Goal: Information Seeking & Learning: Learn about a topic

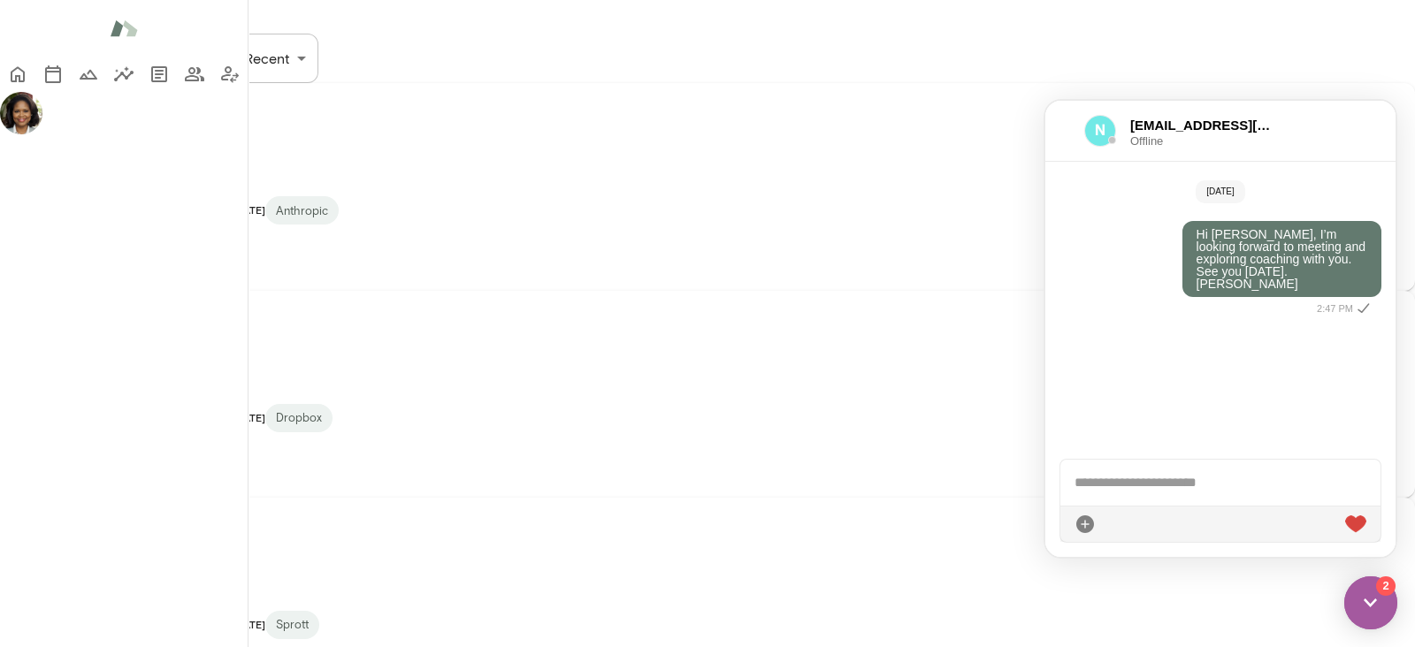
scroll to position [710, 0]
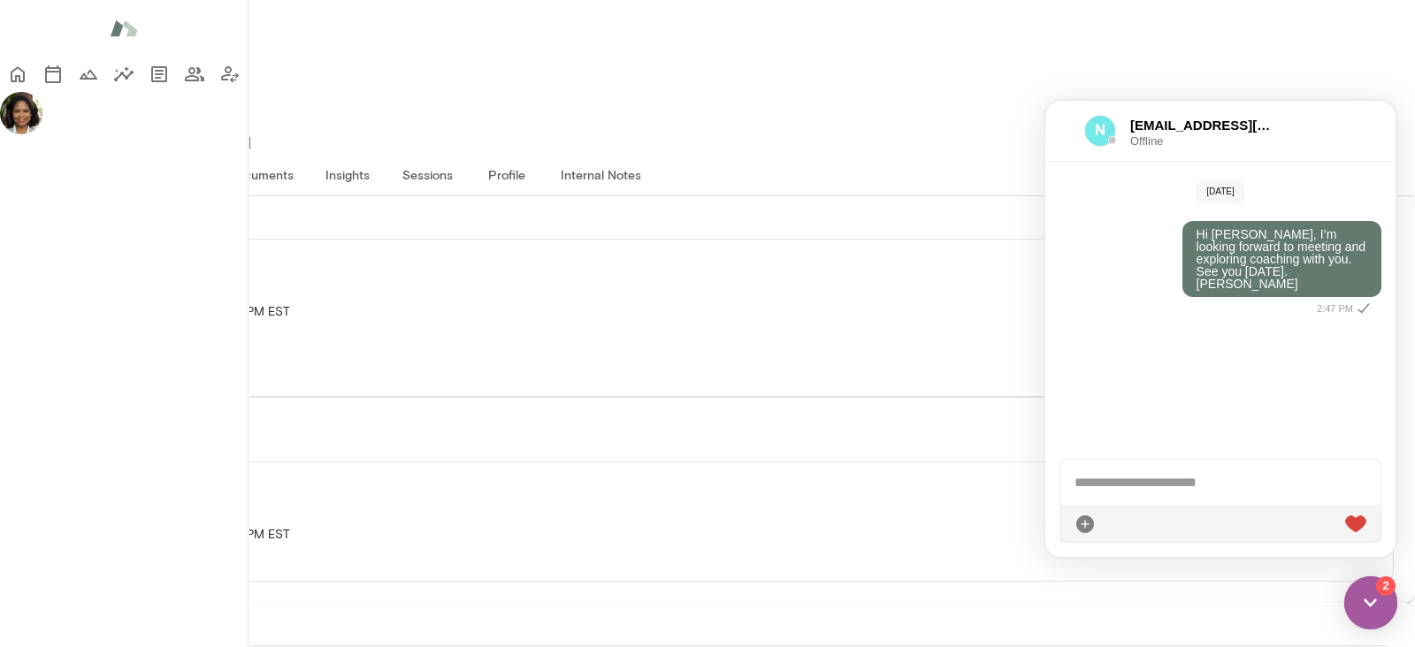
click at [387, 153] on button "Insights" at bounding box center [348, 174] width 80 height 42
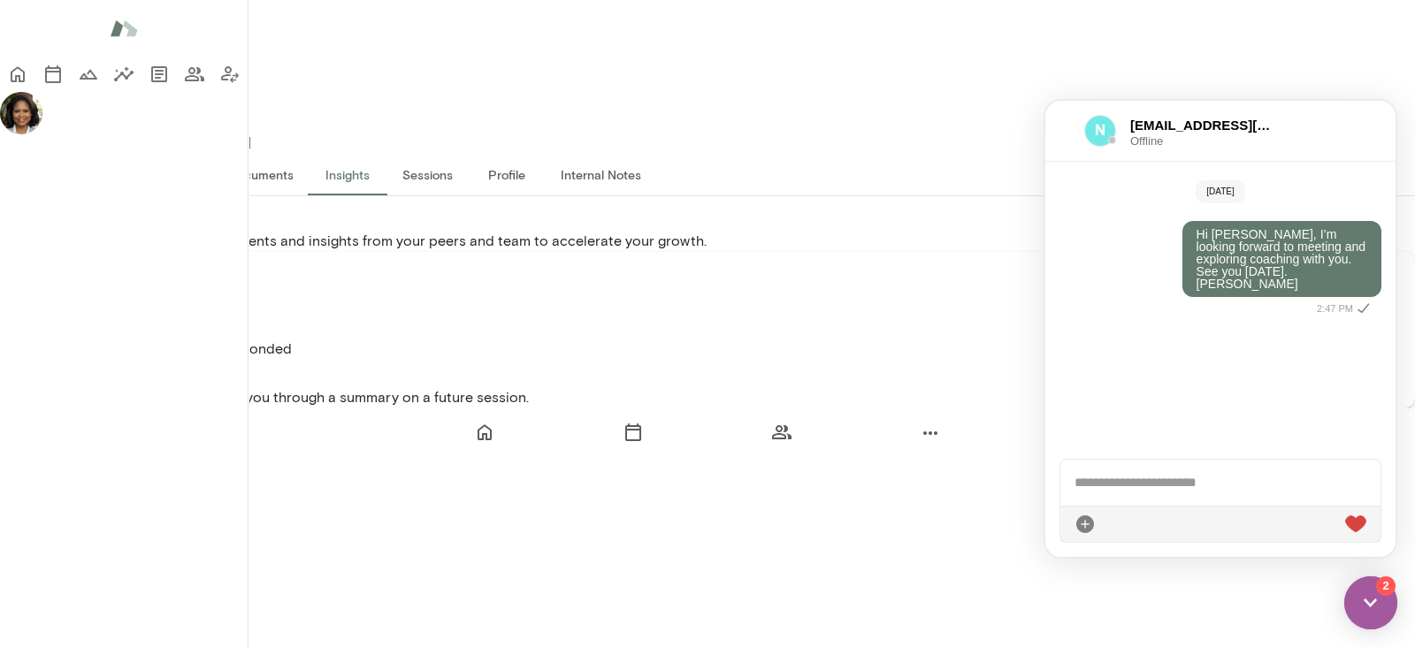
click at [1268, 142] on span "Offline" at bounding box center [1204, 140] width 149 height 11
click at [387, 153] on button "Insights" at bounding box center [348, 174] width 80 height 42
click at [28, 278] on icon at bounding box center [16, 267] width 26 height 24
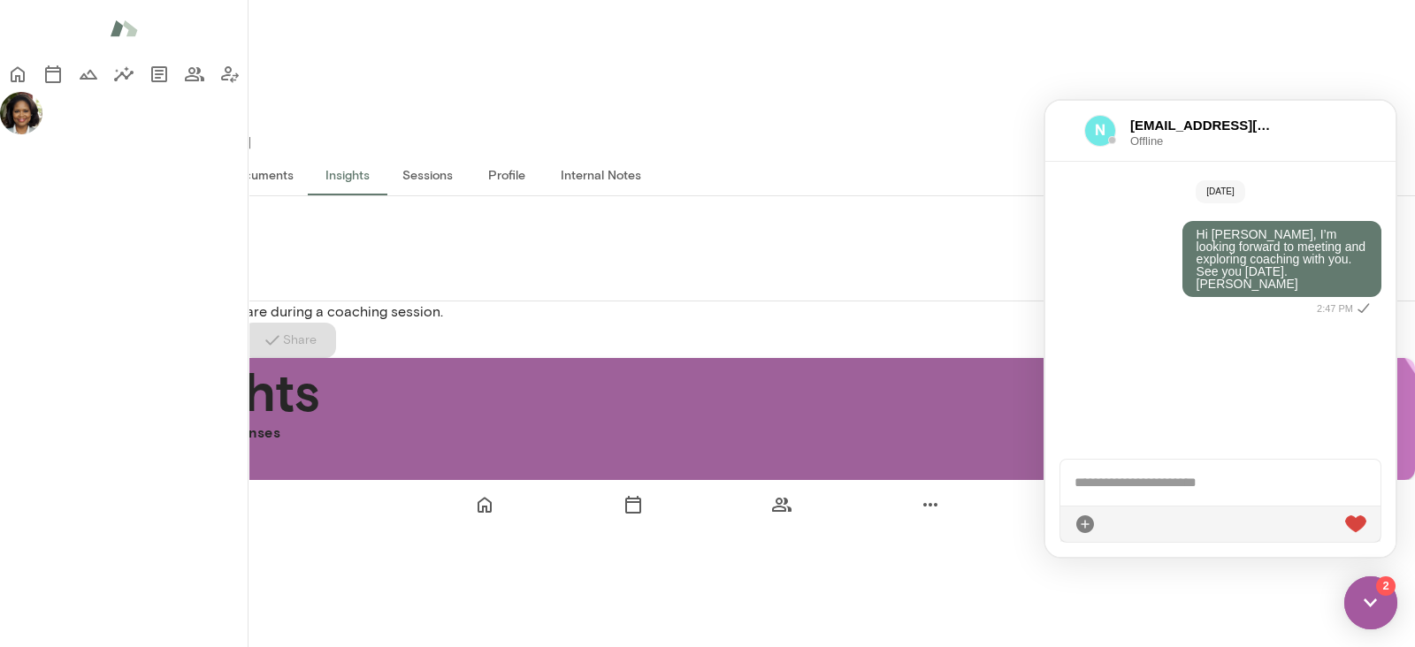
scroll to position [350, 0]
click at [1318, 125] on div "[EMAIL_ADDRESS][DOMAIN_NAME] Offline" at bounding box center [1220, 131] width 350 height 61
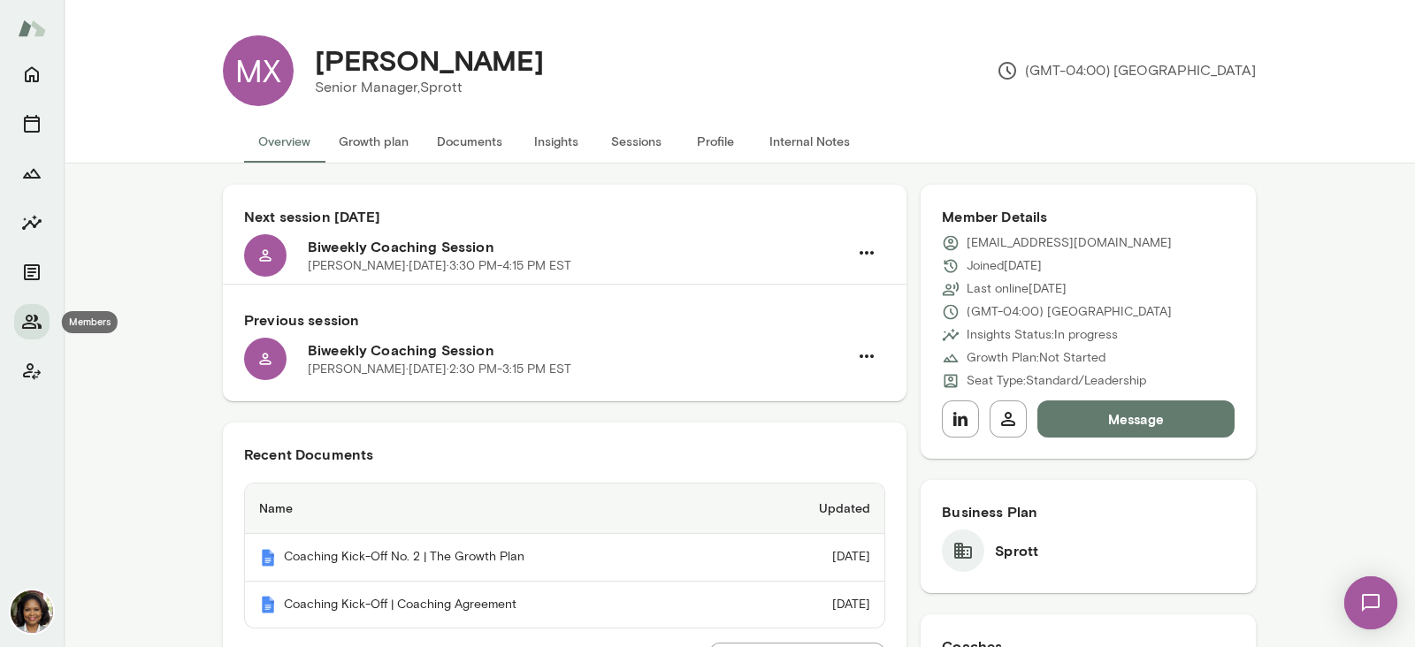
click at [27, 316] on icon "Members" at bounding box center [31, 322] width 19 height 14
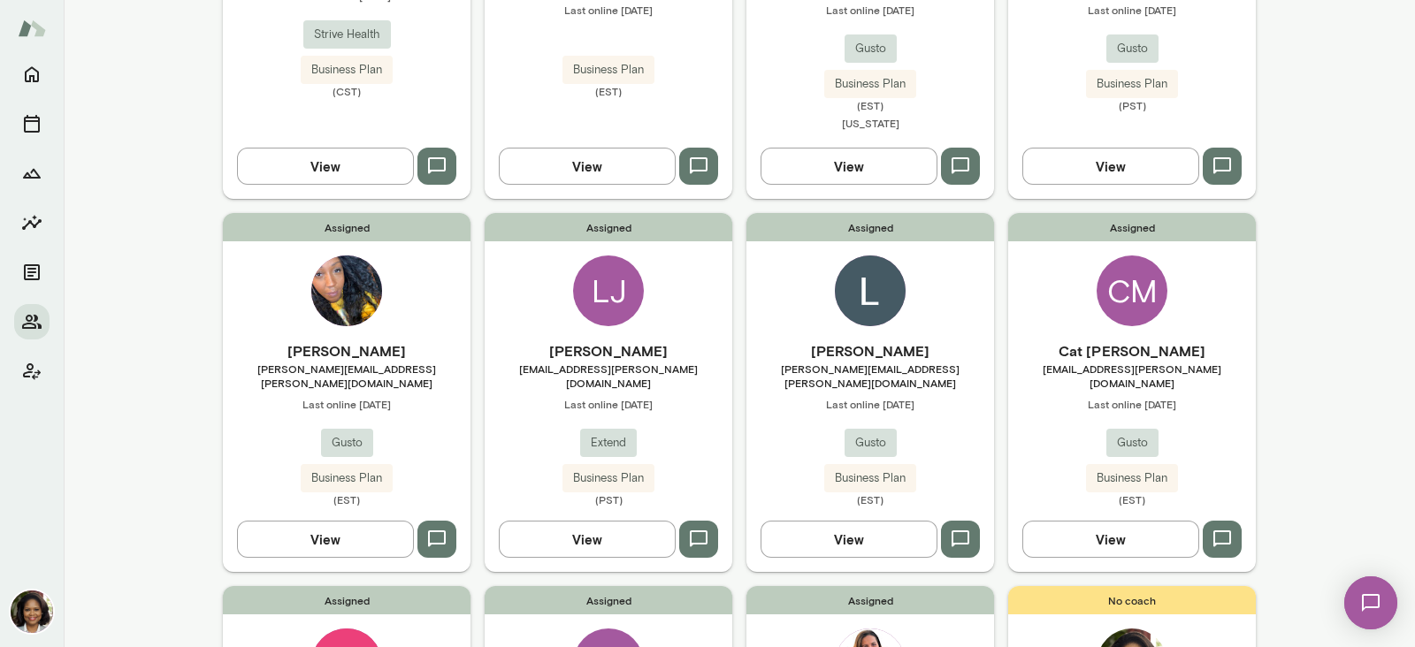
scroll to position [773, 0]
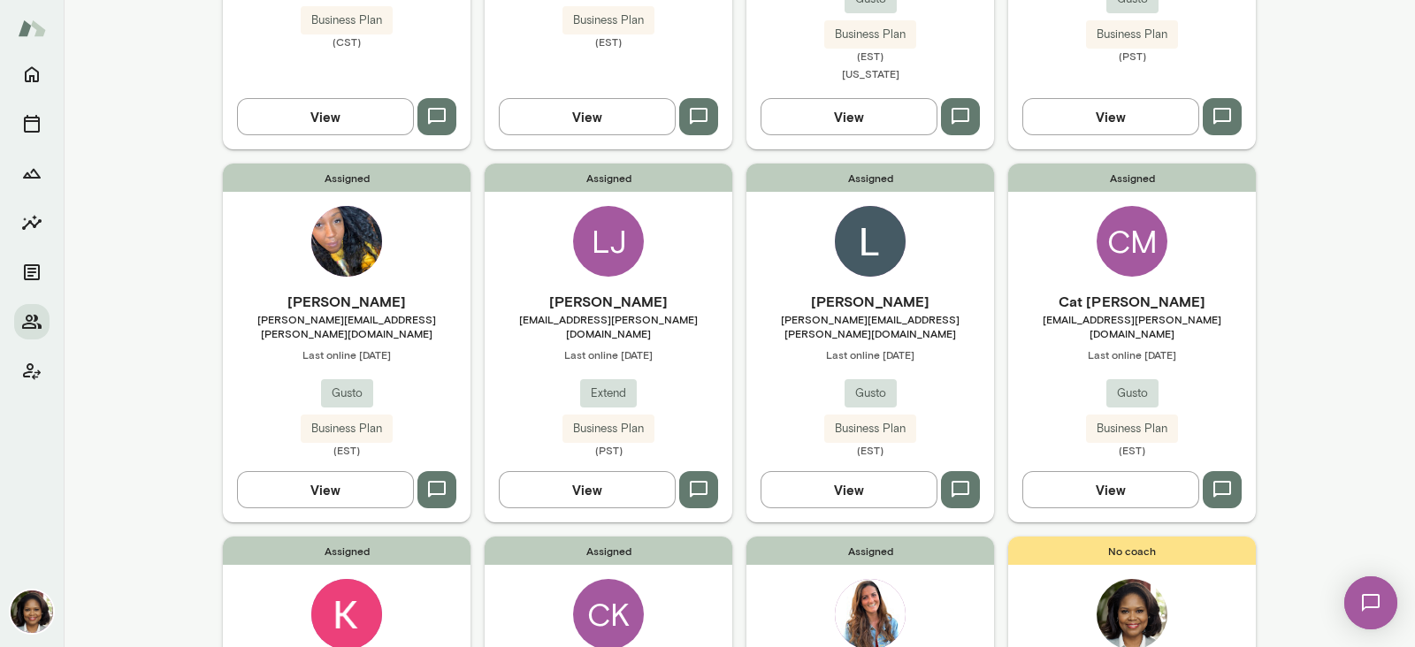
click at [545, 471] on button "View" at bounding box center [587, 489] width 177 height 37
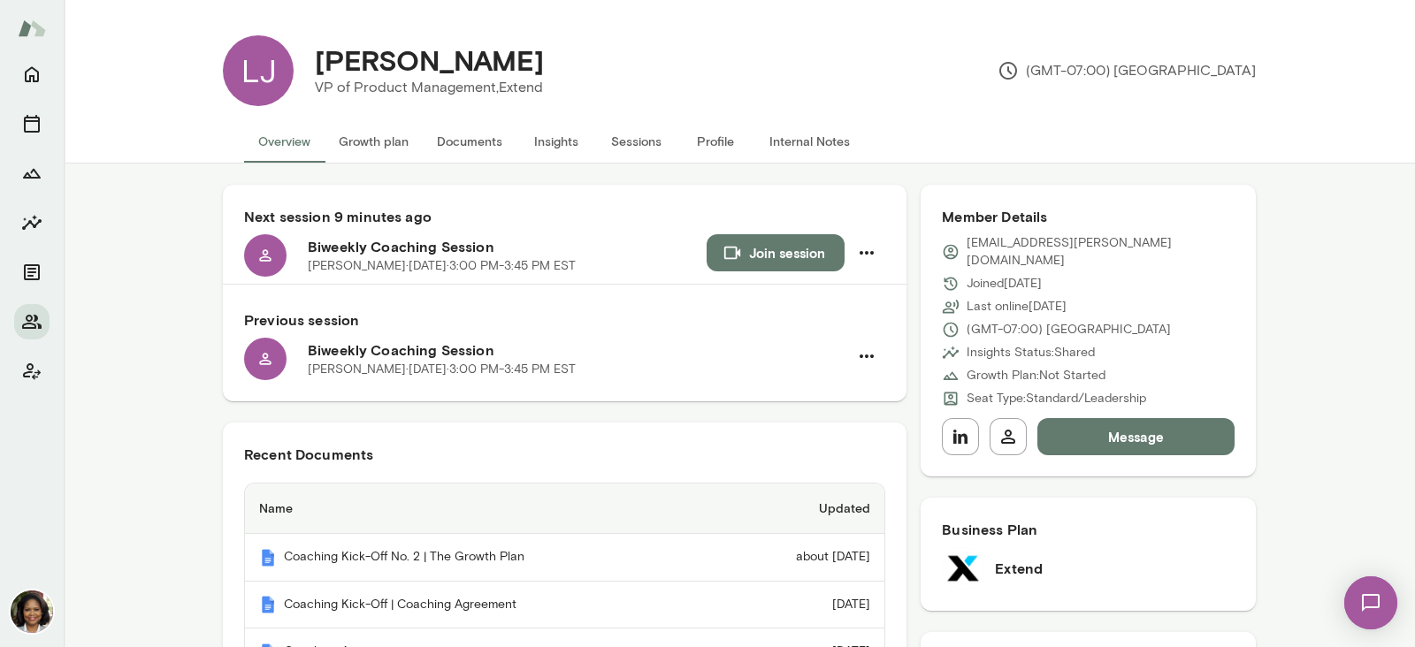
click at [559, 137] on button "Insights" at bounding box center [556, 141] width 80 height 42
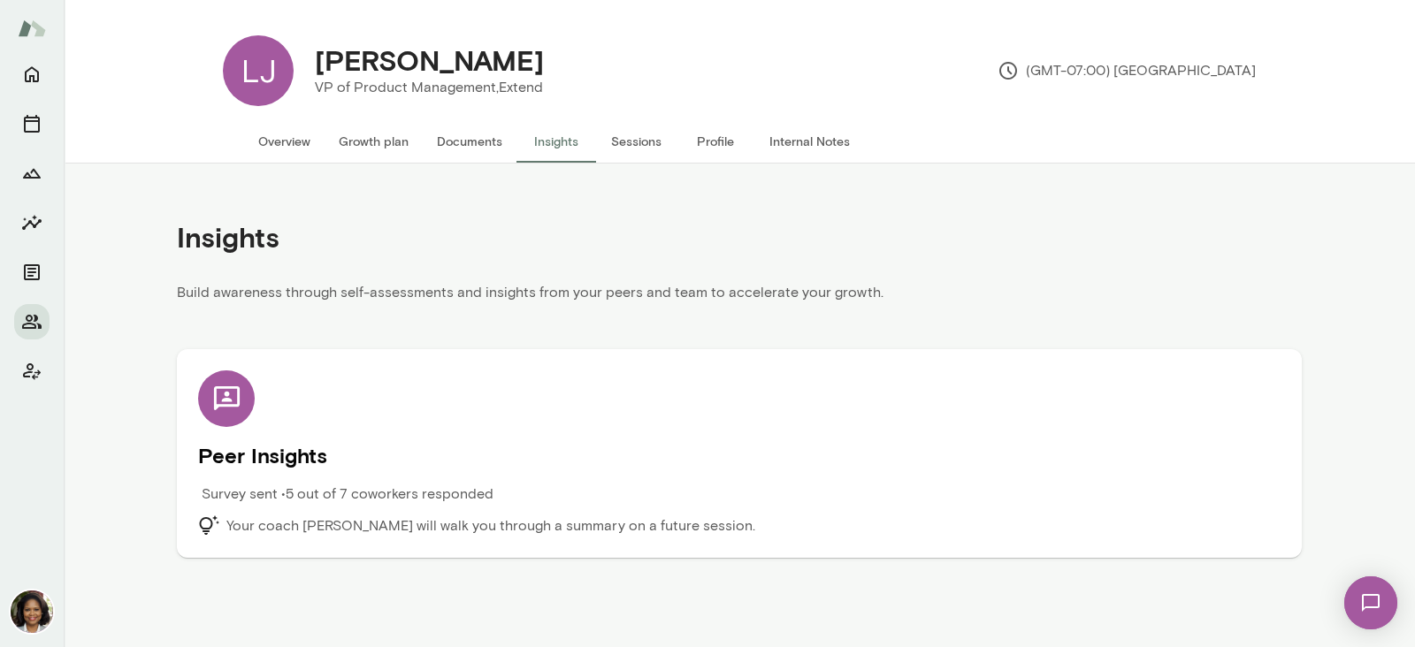
click at [218, 395] on icon at bounding box center [226, 399] width 31 height 31
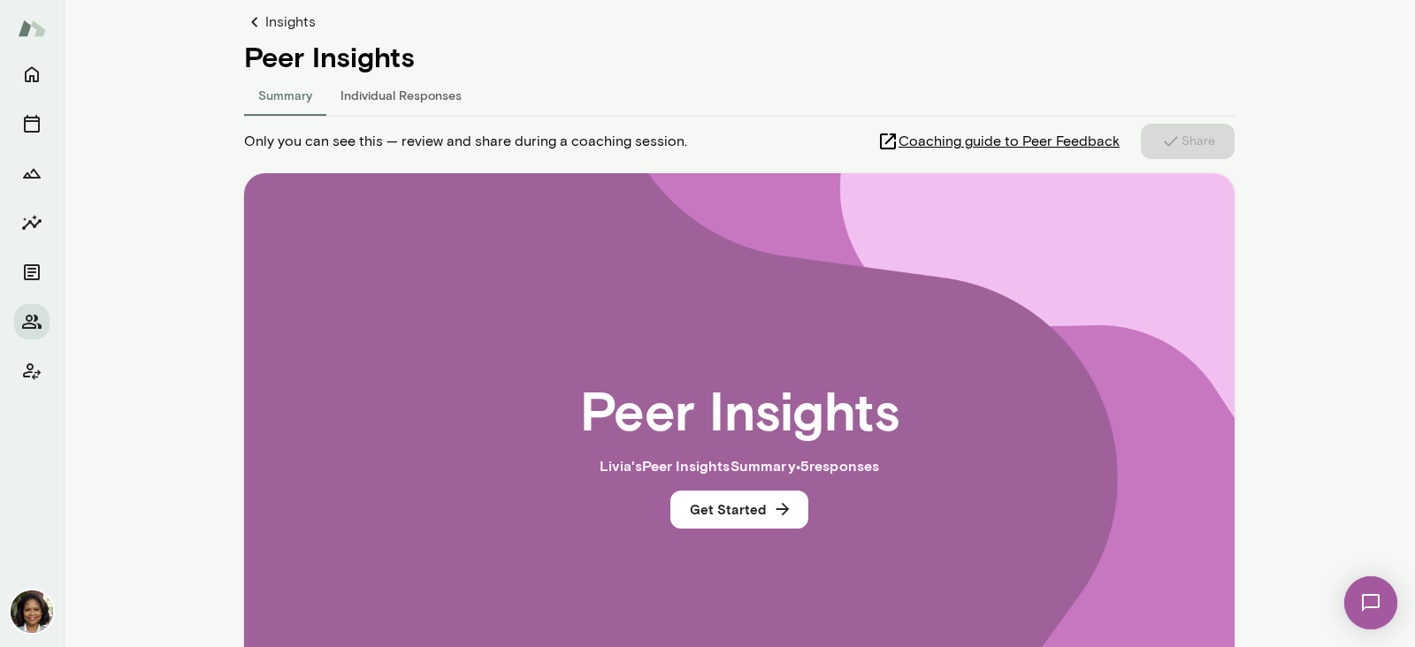
scroll to position [220, 0]
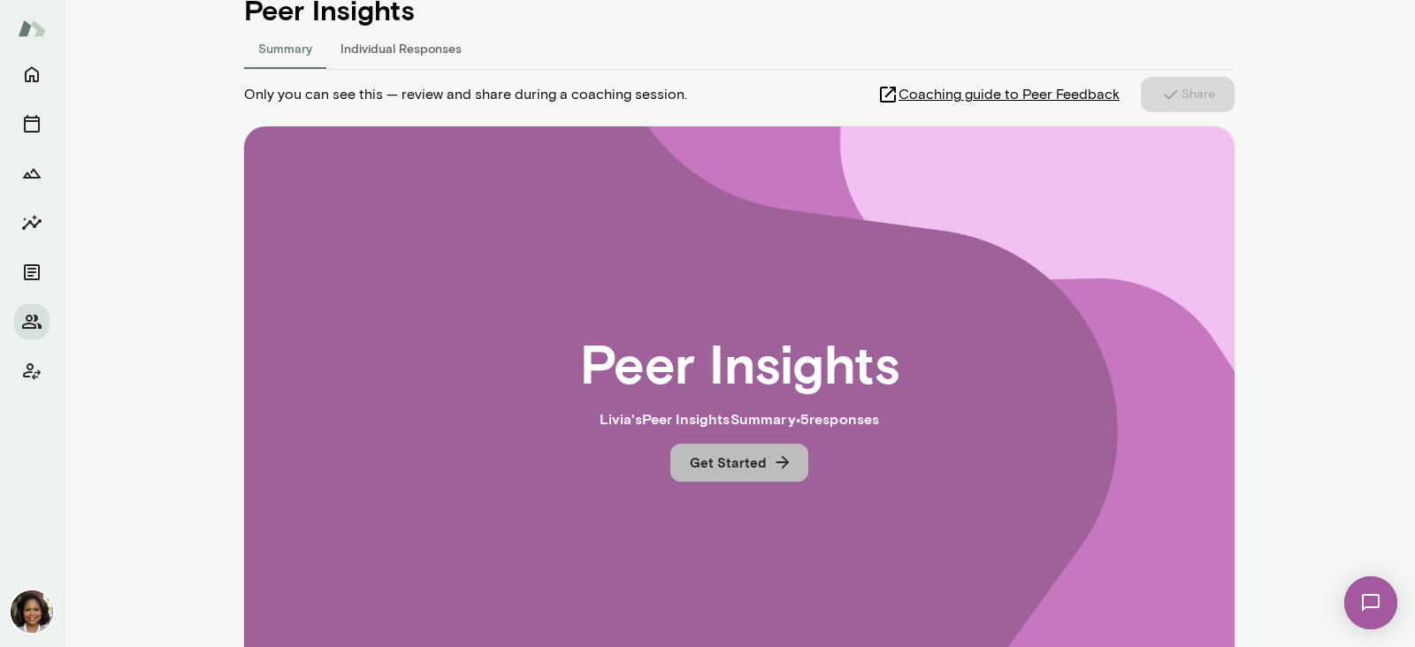
click at [722, 453] on button "Get Started" at bounding box center [739, 462] width 138 height 37
